Goal: Information Seeking & Learning: Learn about a topic

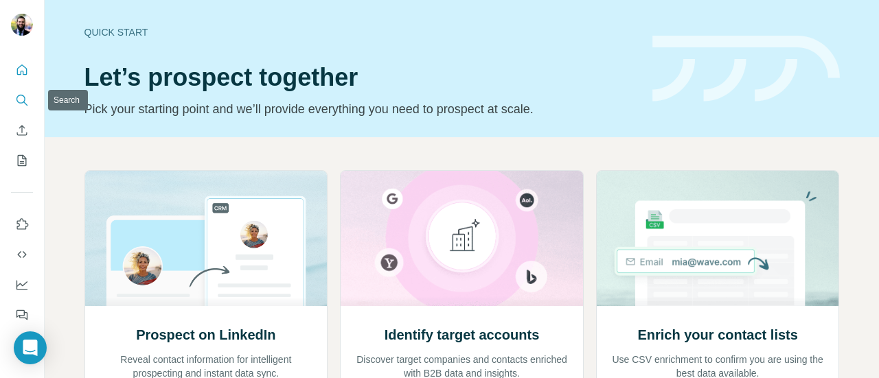
click at [12, 95] on button "Search" at bounding box center [22, 100] width 22 height 25
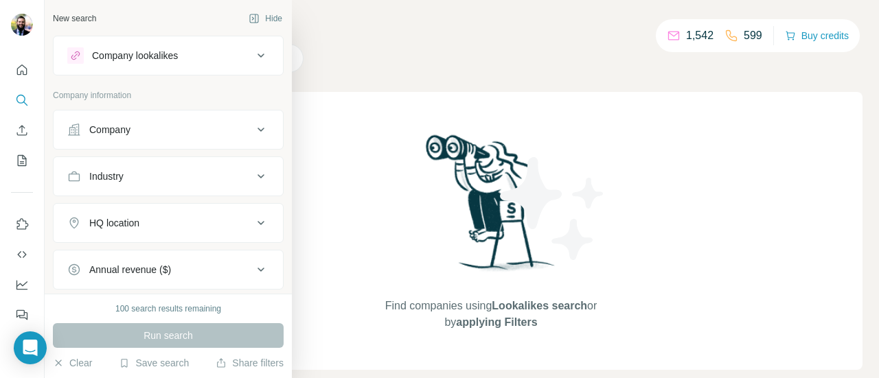
click at [146, 135] on div "Company" at bounding box center [159, 130] width 185 height 14
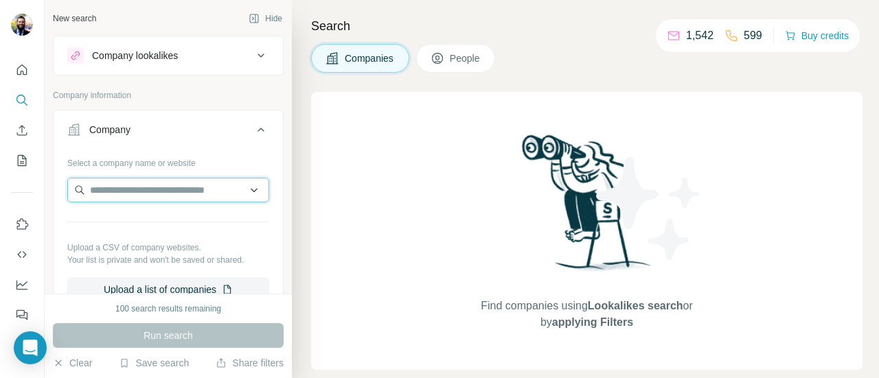
click at [165, 186] on input "text" at bounding box center [168, 190] width 202 height 25
click at [164, 186] on input "text" at bounding box center [168, 190] width 202 height 25
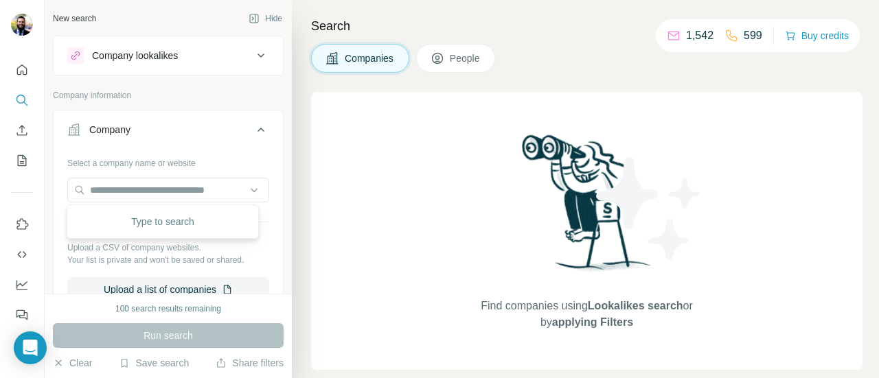
click at [158, 134] on div "Company" at bounding box center [159, 130] width 185 height 14
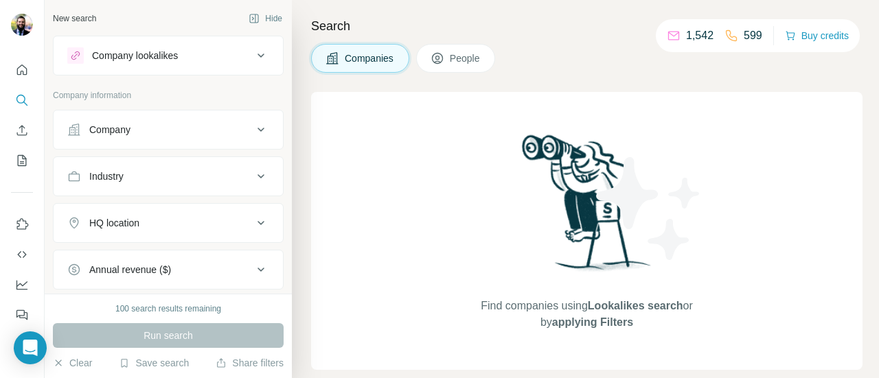
click at [160, 62] on div "Company lookalikes" at bounding box center [159, 55] width 185 height 16
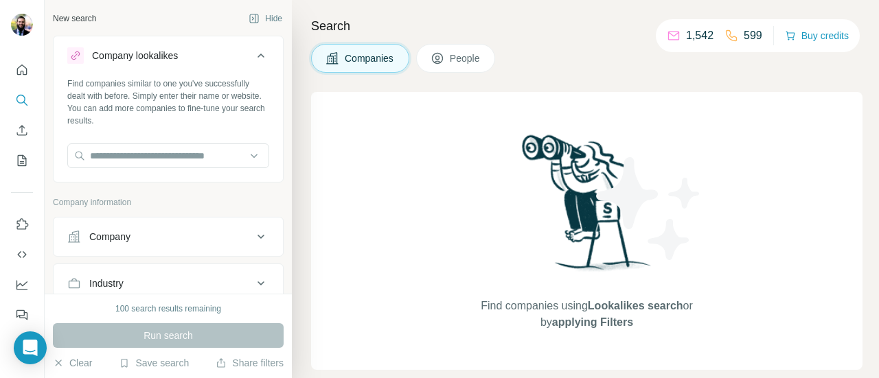
click at [159, 56] on div "Company lookalikes" at bounding box center [135, 56] width 86 height 14
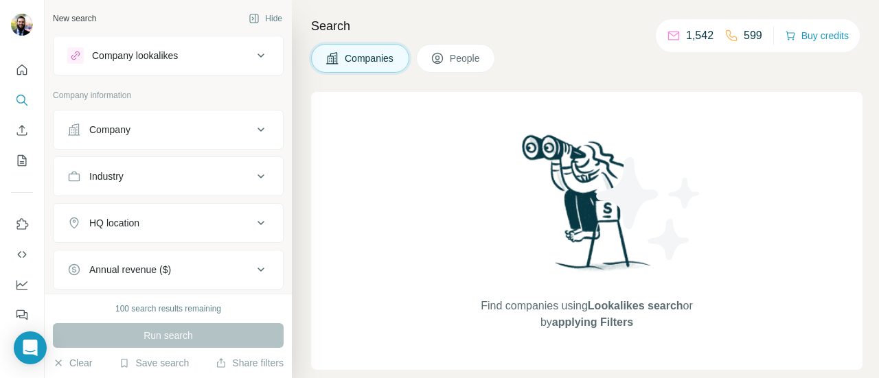
scroll to position [69, 0]
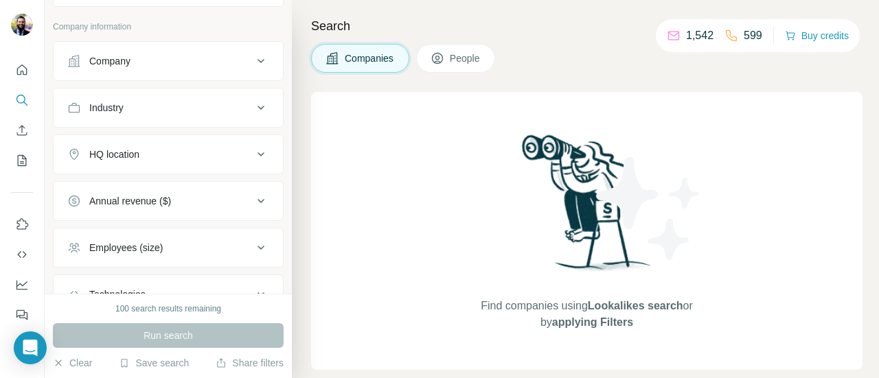
click at [147, 113] on button "Industry" at bounding box center [168, 107] width 229 height 33
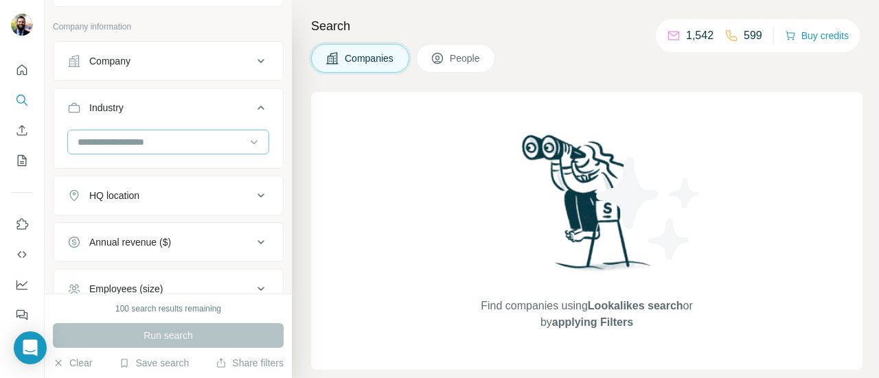
click at [147, 153] on div at bounding box center [168, 142] width 202 height 25
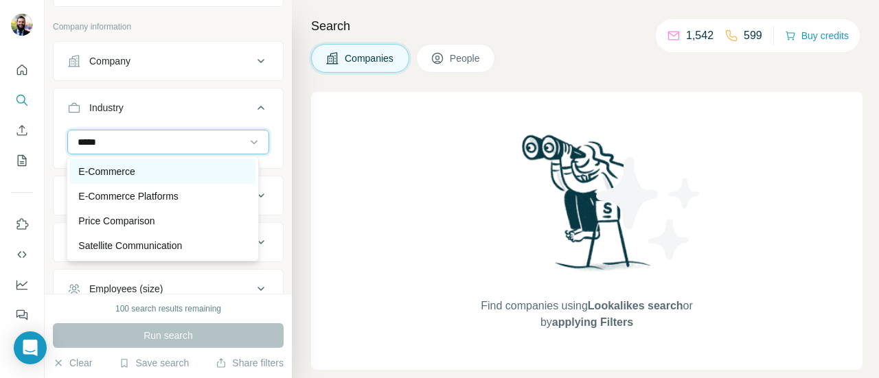
type input "*****"
click at [147, 172] on div "E-Commerce" at bounding box center [162, 172] width 168 height 14
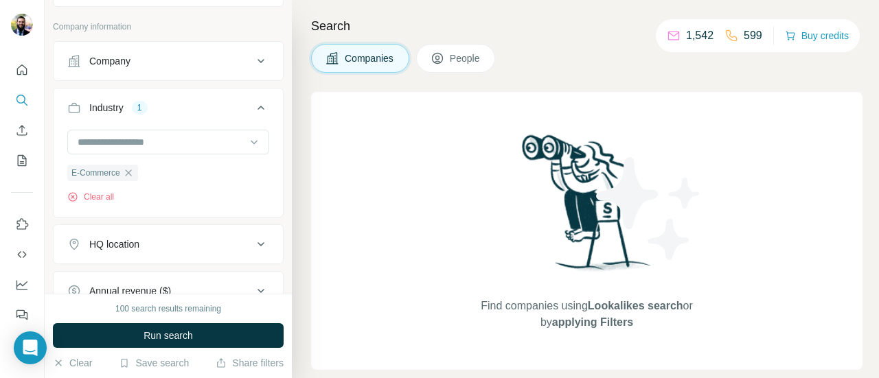
click at [151, 228] on button "HQ location" at bounding box center [168, 244] width 229 height 33
click at [157, 238] on div "HQ location" at bounding box center [159, 245] width 185 height 14
click at [161, 238] on div "HQ location" at bounding box center [159, 245] width 185 height 14
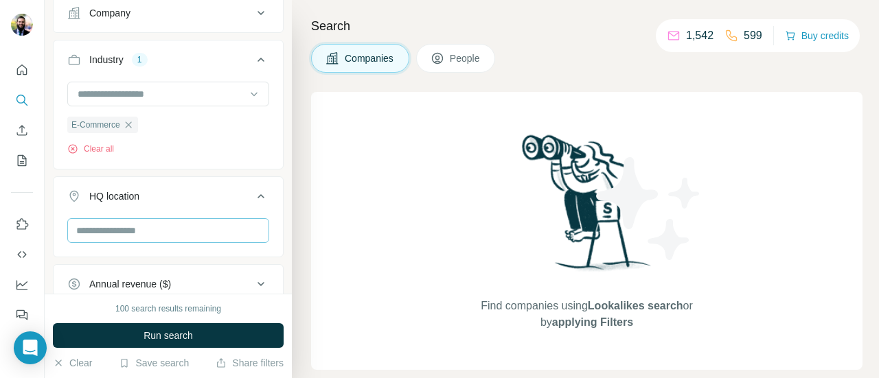
scroll to position [137, 0]
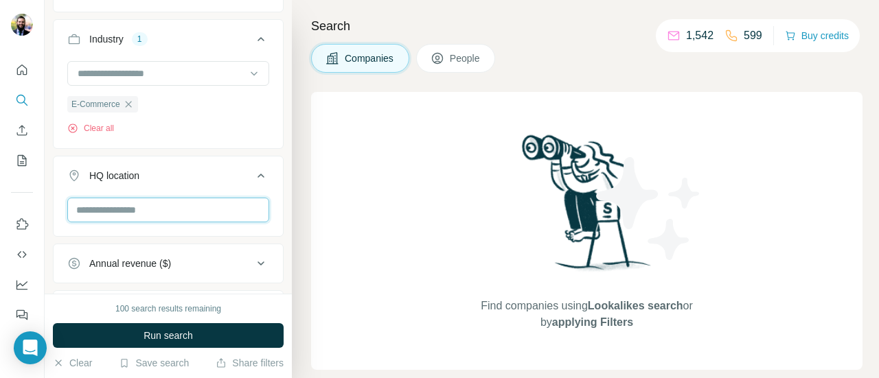
click at [146, 207] on input "text" at bounding box center [168, 210] width 202 height 25
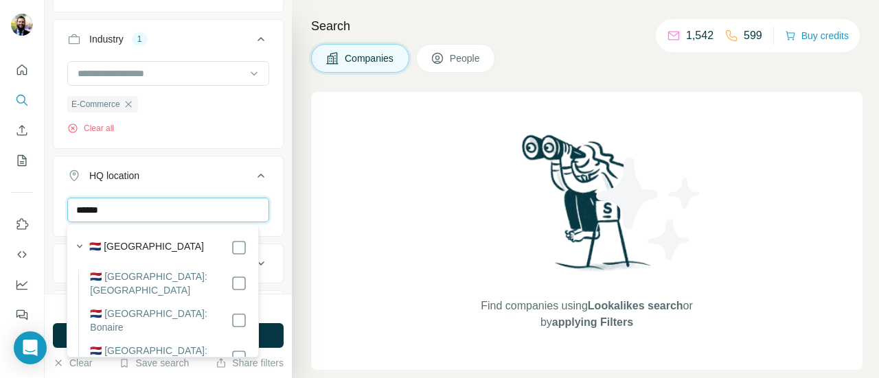
type input "******"
click at [253, 168] on icon at bounding box center [261, 176] width 16 height 16
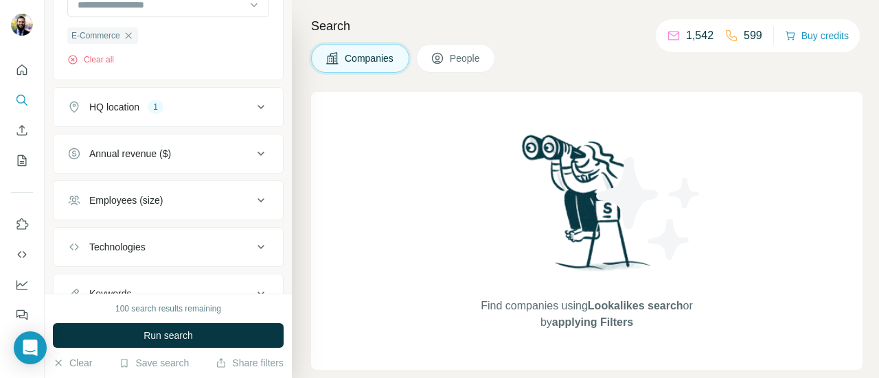
click at [185, 194] on div "Employees (size)" at bounding box center [159, 201] width 185 height 14
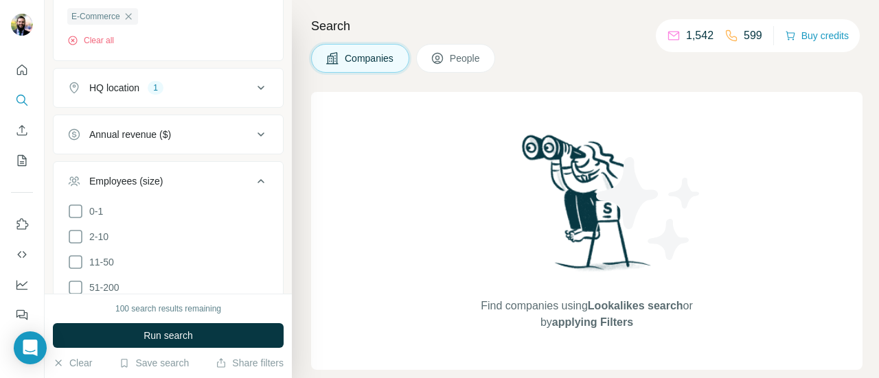
scroll to position [275, 0]
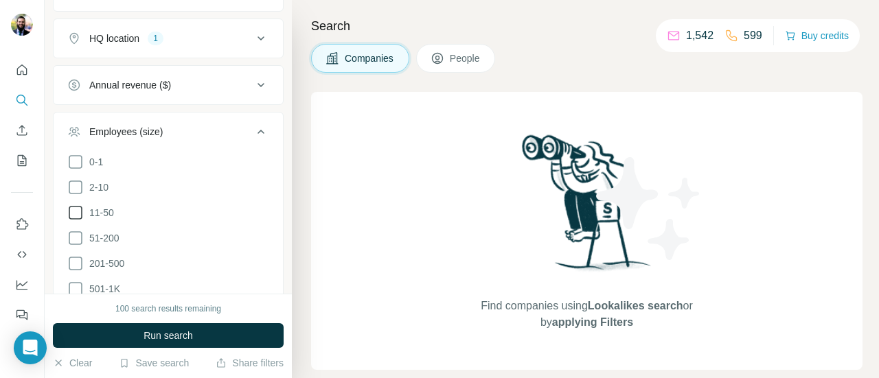
click at [78, 211] on icon at bounding box center [75, 213] width 16 height 16
click at [78, 236] on icon at bounding box center [75, 238] width 16 height 16
click at [253, 131] on icon at bounding box center [261, 132] width 16 height 16
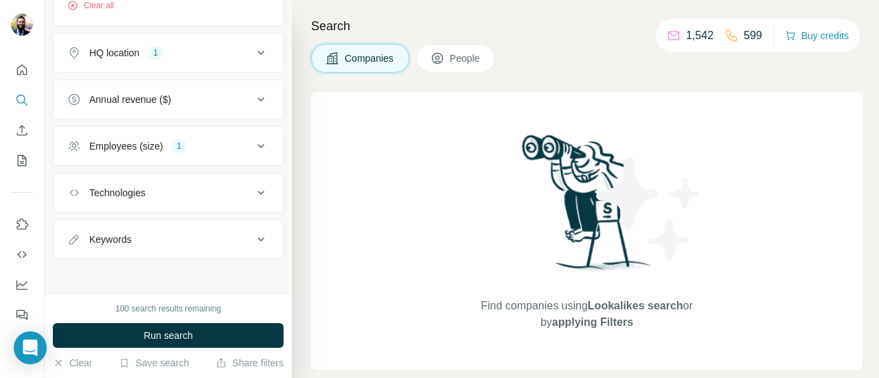
click at [165, 176] on button "Technologies" at bounding box center [168, 192] width 229 height 33
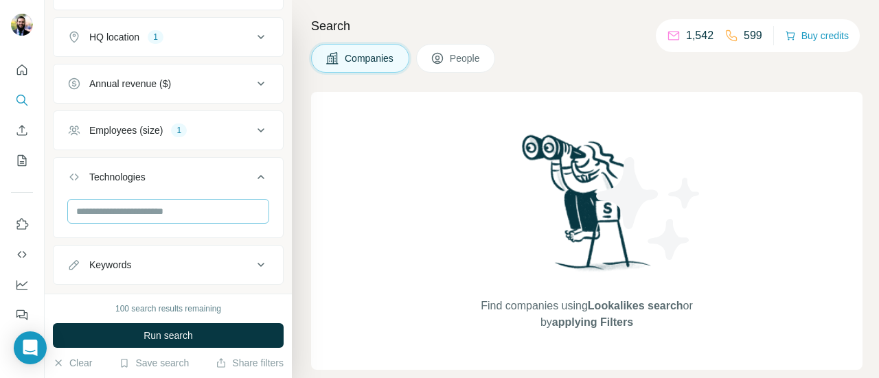
scroll to position [301, 0]
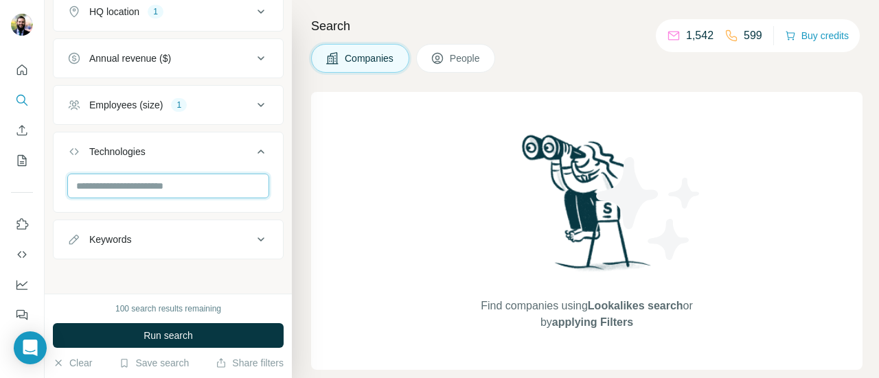
click at [150, 190] on input "text" at bounding box center [168, 186] width 202 height 25
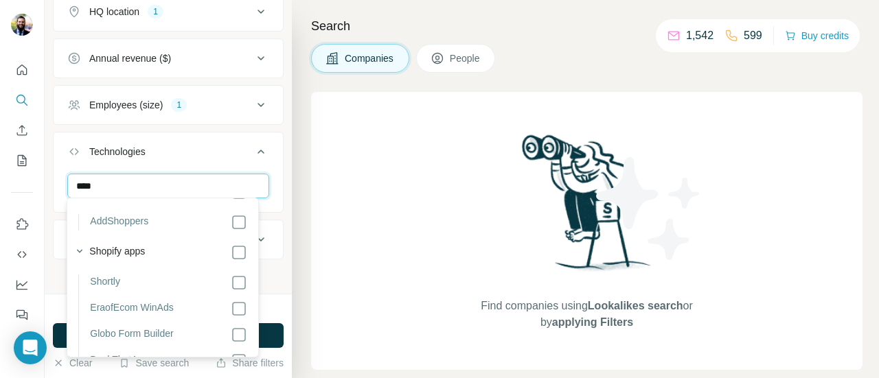
scroll to position [69, 0]
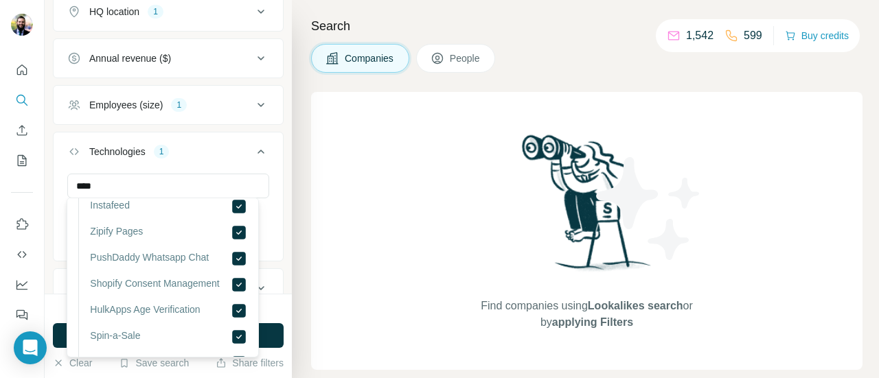
scroll to position [3227, 0]
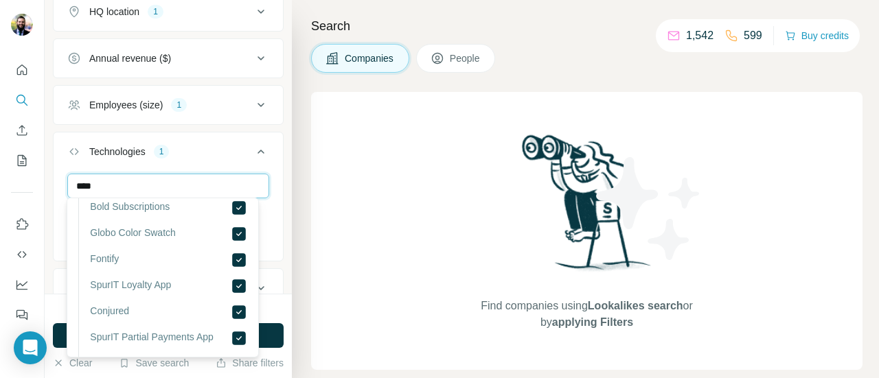
click at [133, 183] on input "****" at bounding box center [168, 186] width 202 height 25
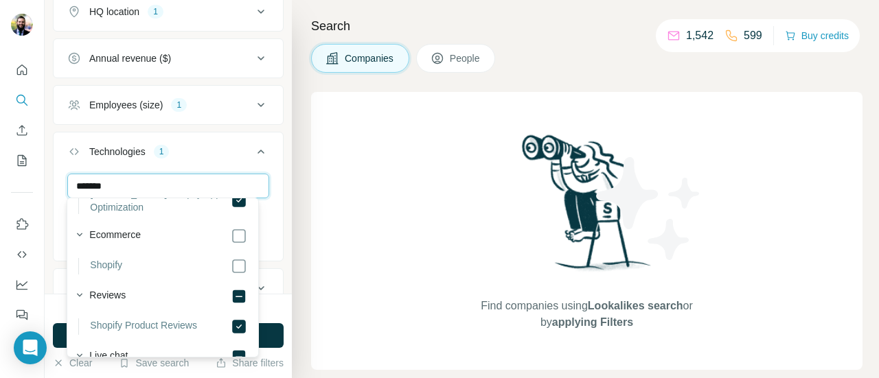
scroll to position [3689, 0]
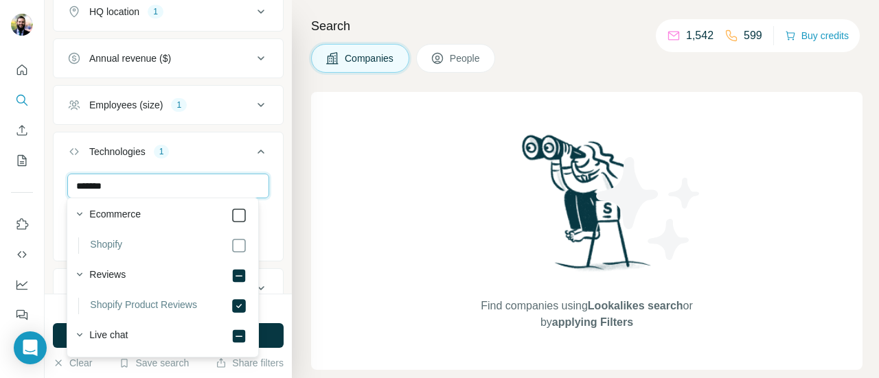
type input "*******"
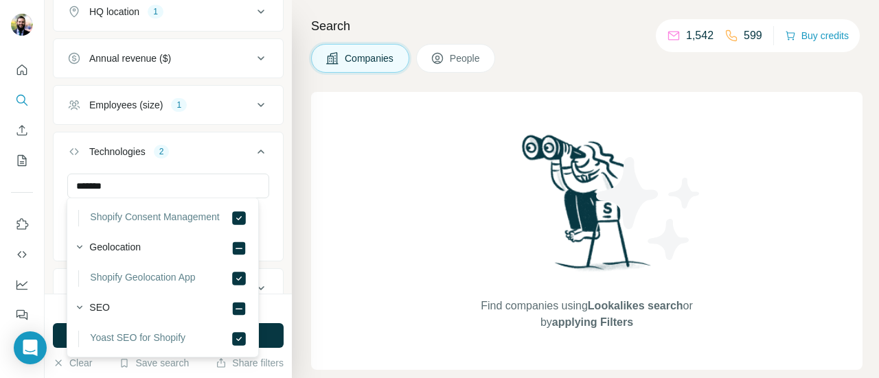
scroll to position [3964, 0]
click at [209, 147] on div "Technologies 2" at bounding box center [159, 152] width 185 height 14
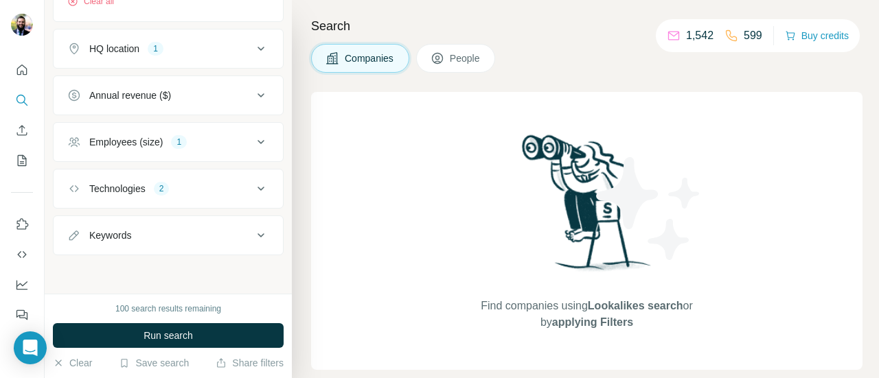
scroll to position [260, 0]
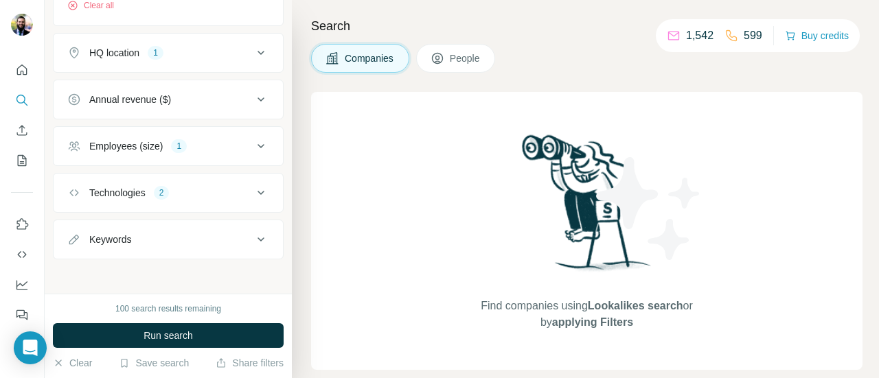
click at [203, 277] on div "New search Hide Company lookalikes Company information Company Industry 1 E-Com…" at bounding box center [168, 147] width 247 height 294
click at [216, 238] on div "Keywords" at bounding box center [159, 240] width 185 height 14
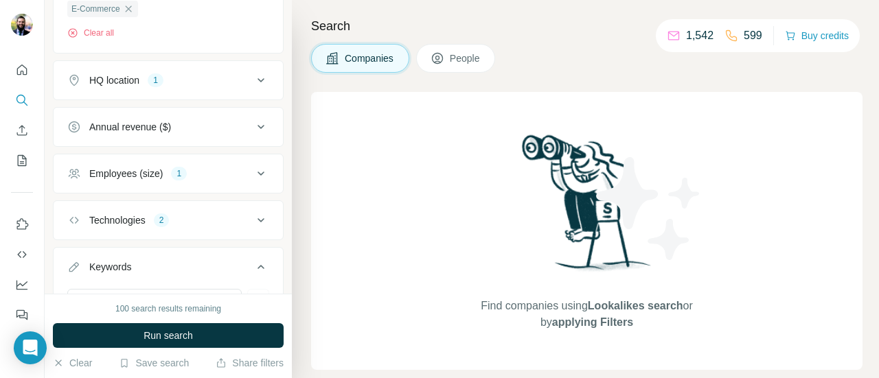
scroll to position [301, 0]
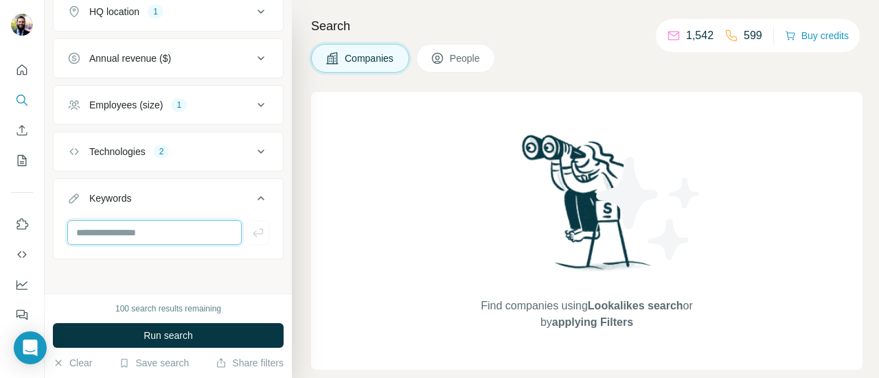
click at [130, 230] on input "text" at bounding box center [154, 232] width 174 height 25
type input "*"
click at [201, 60] on div "Annual revenue ($)" at bounding box center [159, 58] width 185 height 14
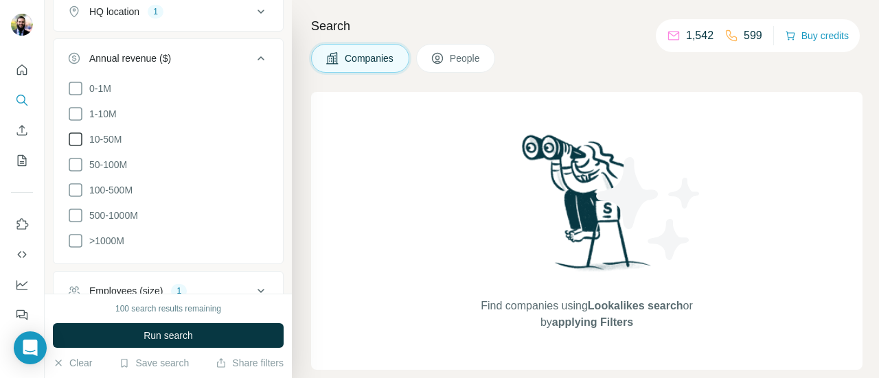
click at [84, 133] on span "10-50M" at bounding box center [103, 140] width 38 height 14
click at [80, 115] on icon at bounding box center [75, 114] width 16 height 16
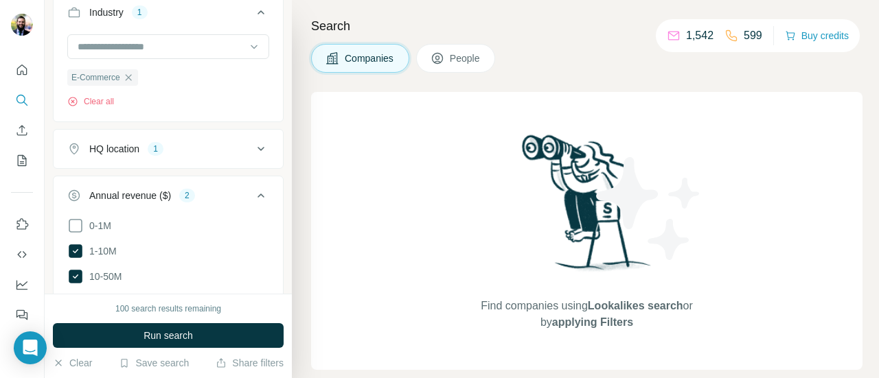
click at [236, 181] on button "Annual revenue ($) 2" at bounding box center [168, 198] width 229 height 38
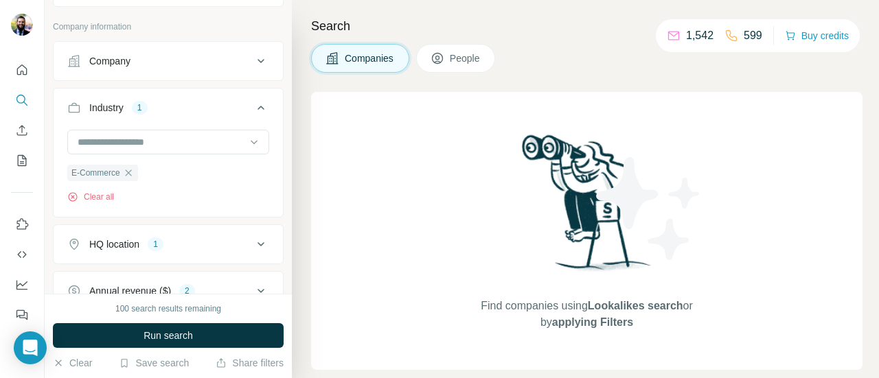
scroll to position [0, 0]
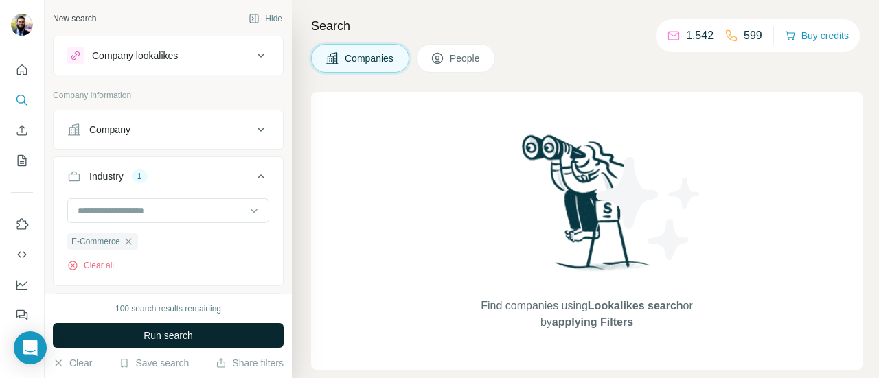
click at [194, 332] on button "Run search" at bounding box center [168, 335] width 231 height 25
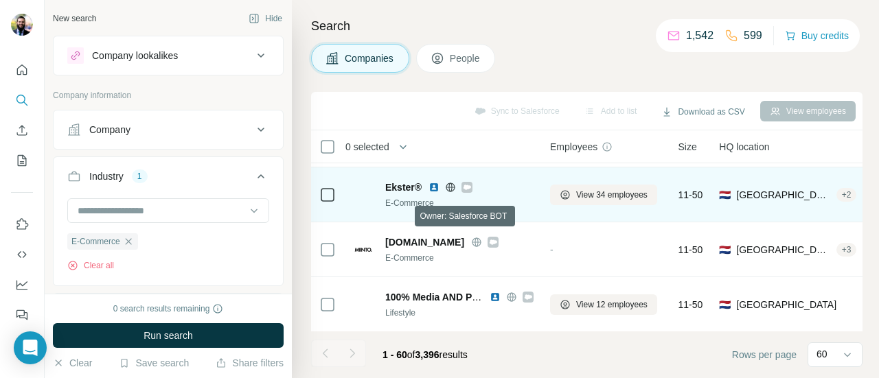
scroll to position [343, 0]
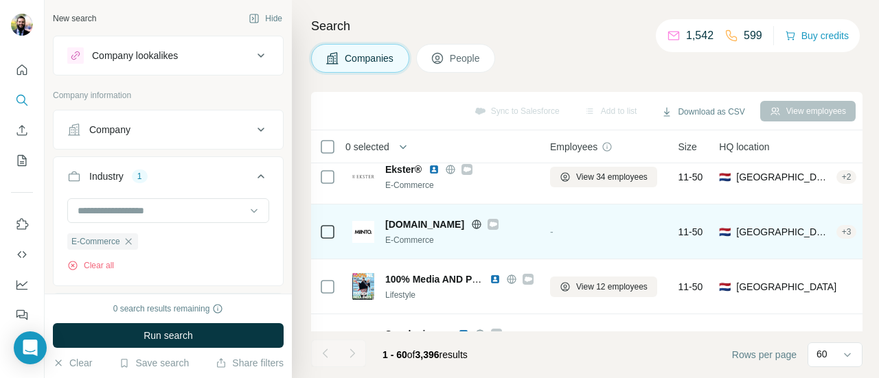
click at [488, 225] on div at bounding box center [493, 224] width 11 height 11
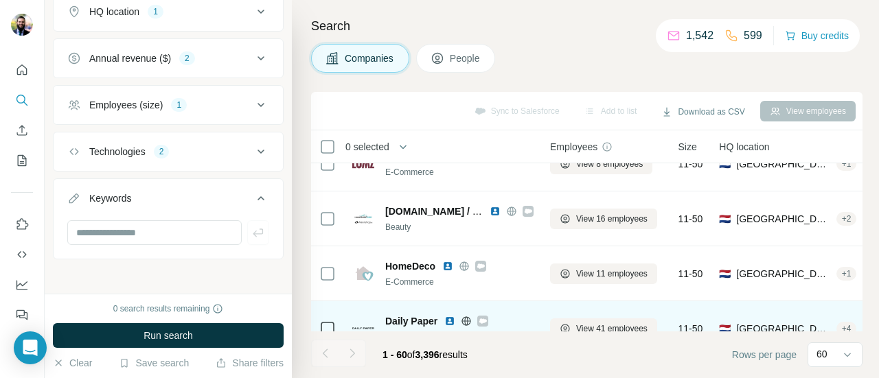
scroll to position [3134, 0]
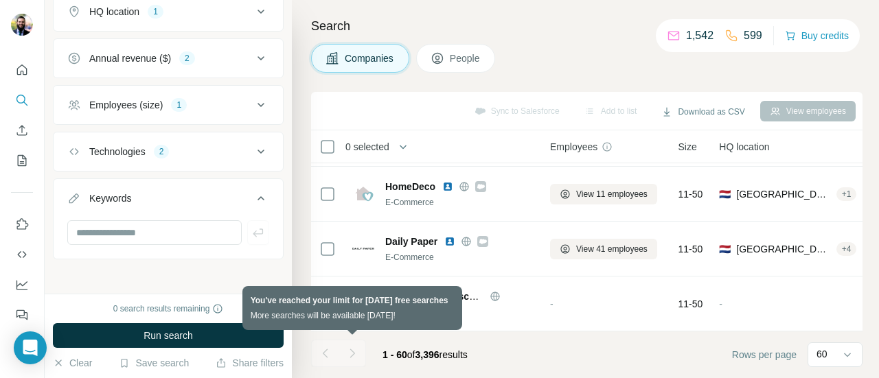
click at [354, 354] on div at bounding box center [352, 353] width 27 height 27
click at [349, 350] on div at bounding box center [352, 353] width 27 height 27
click at [345, 347] on div at bounding box center [352, 353] width 27 height 27
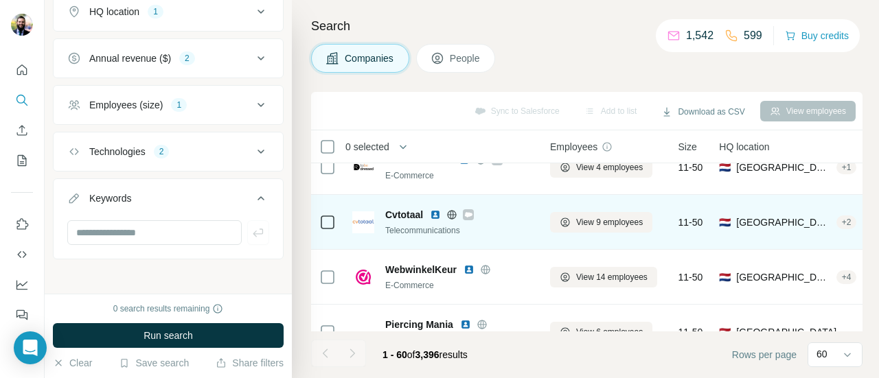
scroll to position [2585, 0]
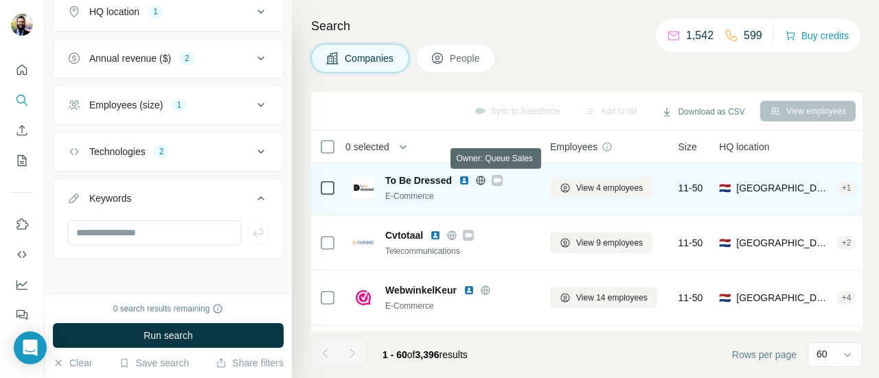
click at [499, 179] on icon at bounding box center [498, 180] width 8 height 5
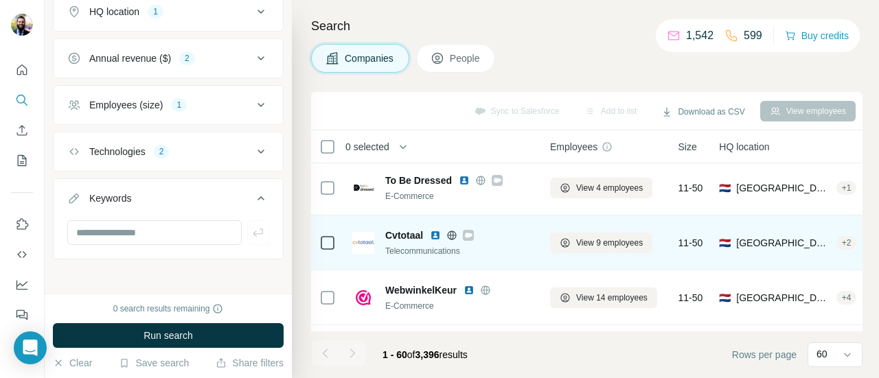
click at [468, 232] on icon at bounding box center [468, 235] width 8 height 11
